Goal: Check status: Check status

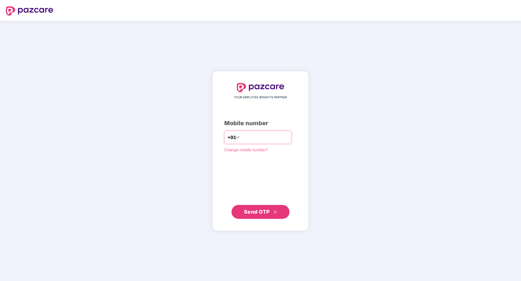
click at [252, 138] on input "number" at bounding box center [264, 137] width 47 height 9
type input "**********"
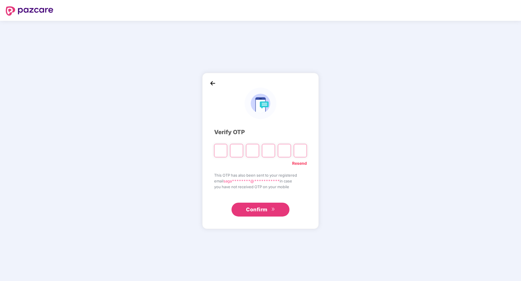
type input "*"
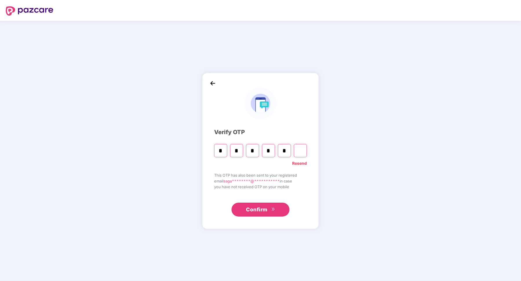
type input "*"
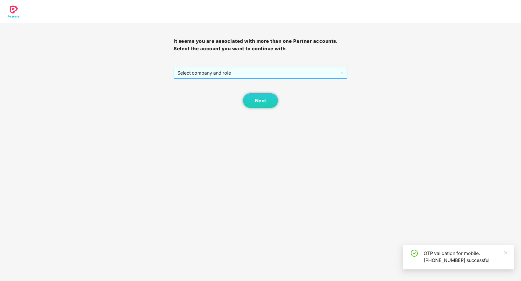
click at [257, 74] on span "Select company and role" at bounding box center [260, 72] width 166 height 11
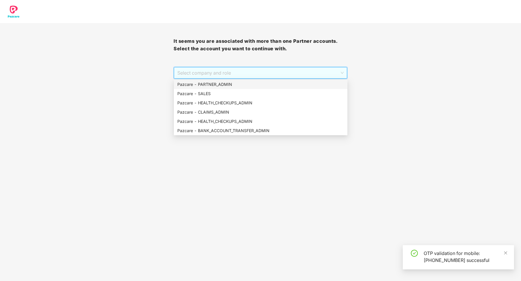
click at [246, 86] on div "Pazcare - PARTNER_ADMIN" at bounding box center [260, 84] width 167 height 6
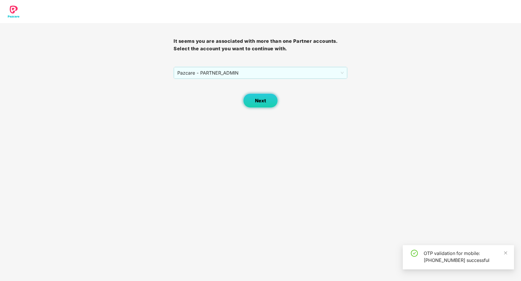
click at [250, 106] on button "Next" at bounding box center [260, 101] width 35 height 14
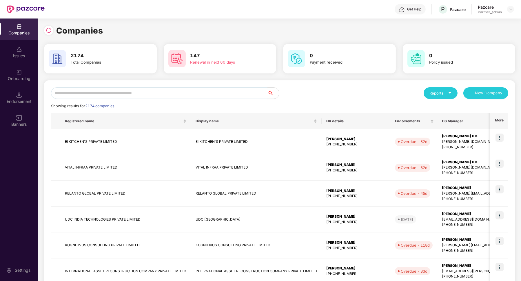
click at [224, 96] on input "text" at bounding box center [159, 93] width 216 height 12
paste input "**********"
type input "**********"
paste input "**********"
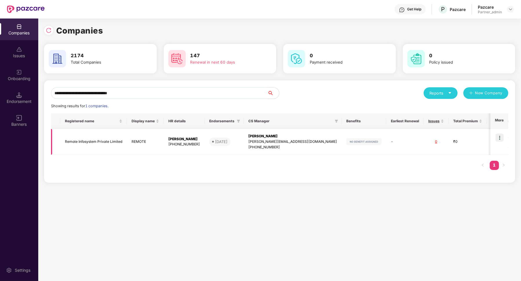
type input "**********"
click at [503, 132] on td at bounding box center [499, 142] width 18 height 26
click at [495, 141] on td at bounding box center [499, 142] width 18 height 26
click at [500, 139] on img at bounding box center [499, 138] width 8 height 8
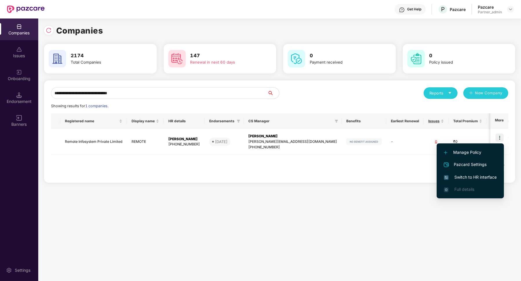
click at [465, 175] on span "Switch to HR interface" at bounding box center [470, 177] width 53 height 6
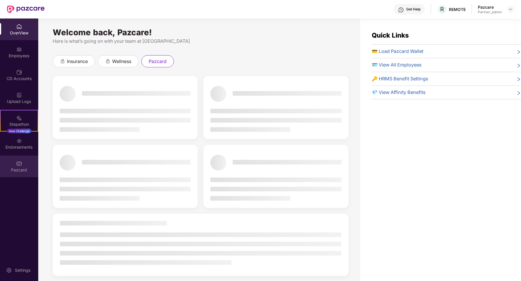
click at [32, 165] on div "Pazcard" at bounding box center [19, 167] width 38 height 22
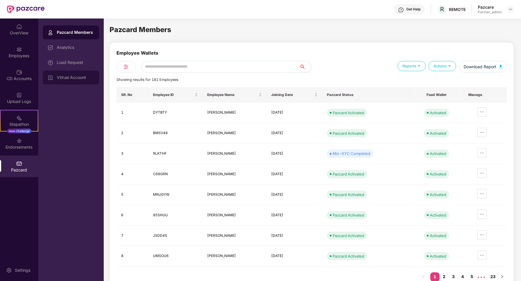
click at [78, 80] on div "Virtual Account" at bounding box center [71, 78] width 56 height 14
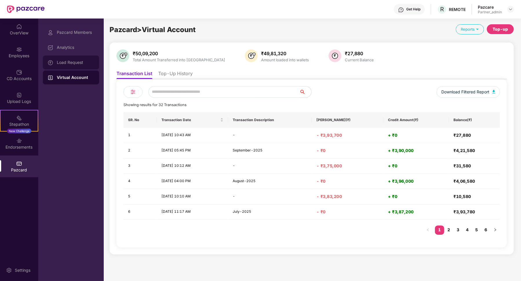
click at [74, 62] on div "Load Request" at bounding box center [76, 62] width 38 height 5
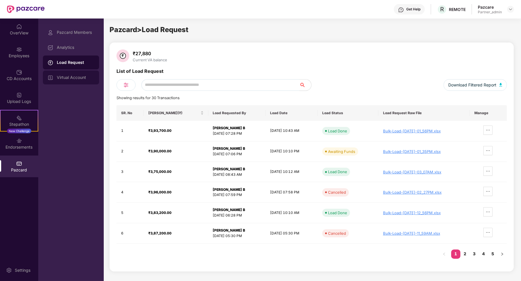
click at [76, 74] on div "Virtual Account" at bounding box center [71, 78] width 56 height 14
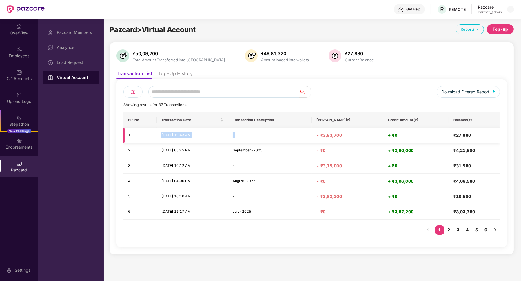
drag, startPoint x: 160, startPoint y: 135, endPoint x: 250, endPoint y: 138, distance: 89.8
click at [251, 138] on tr "1 [DATE] 10:43 AM - - ₹3,93,700 + ₹0 ₹27,880" at bounding box center [311, 135] width 376 height 15
drag, startPoint x: 330, startPoint y: 138, endPoint x: 359, endPoint y: 138, distance: 28.7
click at [359, 138] on h4 "- ₹3,93,700" at bounding box center [347, 136] width 62 height 6
click at [59, 61] on div "Load Request" at bounding box center [76, 62] width 38 height 5
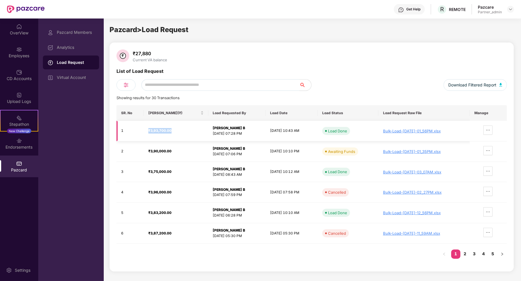
drag, startPoint x: 147, startPoint y: 130, endPoint x: 171, endPoint y: 131, distance: 24.3
click at [171, 131] on div "₹3,93,700.00" at bounding box center [175, 131] width 55 height 6
drag, startPoint x: 258, startPoint y: 131, endPoint x: 296, endPoint y: 131, distance: 38.2
click at [296, 131] on td "[DATE] 10:43 AM" at bounding box center [292, 131] width 52 height 21
drag, startPoint x: 146, startPoint y: 132, endPoint x: 299, endPoint y: 138, distance: 152.4
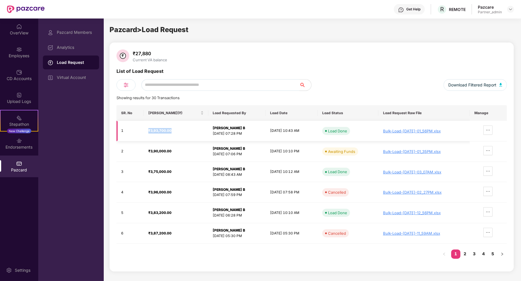
click at [299, 139] on tr "1 ₹3,93,700.00 [PERSON_NAME] B [DATE] 07:28 PM [DATE] 10:43 AM Load Done Bulk-L…" at bounding box center [311, 131] width 390 height 21
click at [370, 136] on td "Load Done" at bounding box center [347, 131] width 61 height 21
drag, startPoint x: 371, startPoint y: 132, endPoint x: 467, endPoint y: 136, distance: 96.2
click at [468, 136] on tr "1 ₹3,93,700.00 [PERSON_NAME] B [DATE] 07:28 PM [DATE] 10:43 AM Load Done Bulk-L…" at bounding box center [311, 131] width 390 height 21
click at [390, 131] on div "Bulk-Load-[DATE]-01_56PM.xlsx" at bounding box center [424, 131] width 82 height 5
